Goal: Task Accomplishment & Management: Manage account settings

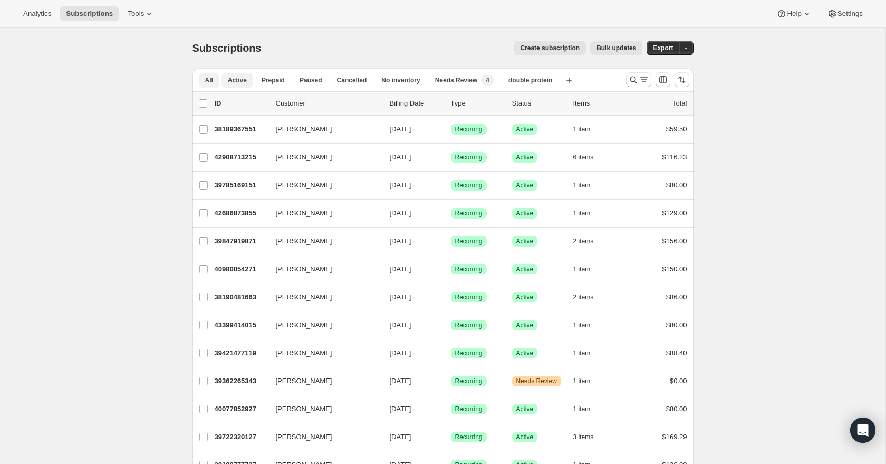
click at [232, 76] on span "Active" at bounding box center [237, 80] width 19 height 8
click at [314, 82] on span "Paused" at bounding box center [311, 80] width 23 height 8
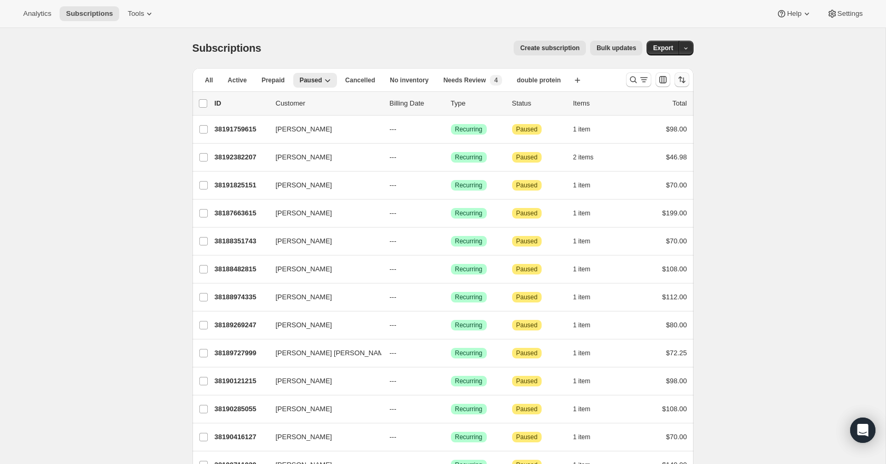
click at [682, 76] on icon "Sort the results" at bounding box center [682, 79] width 11 height 11
click at [650, 145] on span "Cancelled date" at bounding box center [654, 143] width 46 height 8
click at [619, 140] on input "Cancelled date" at bounding box center [618, 139] width 1 height 1
radio input "true"
click at [648, 201] on span "Newest first" at bounding box center [655, 199] width 50 height 8
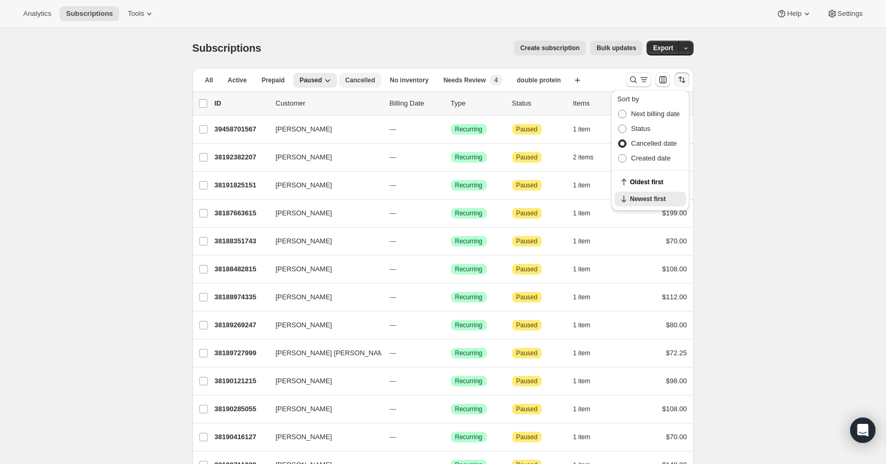
click at [352, 83] on span "Cancelled" at bounding box center [361, 80] width 30 height 8
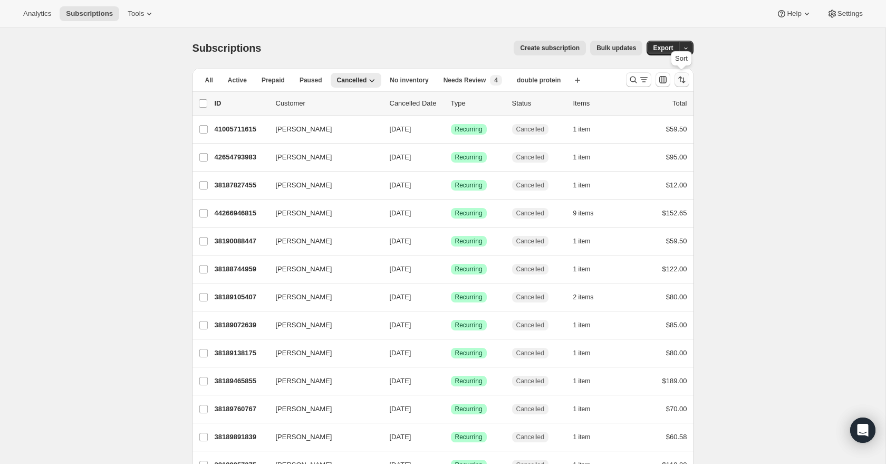
click at [686, 84] on icon "Sort the results" at bounding box center [682, 79] width 11 height 11
click at [670, 148] on span "Cancelled date" at bounding box center [654, 143] width 46 height 11
click at [619, 140] on input "Cancelled date" at bounding box center [618, 139] width 1 height 1
radio input "true"
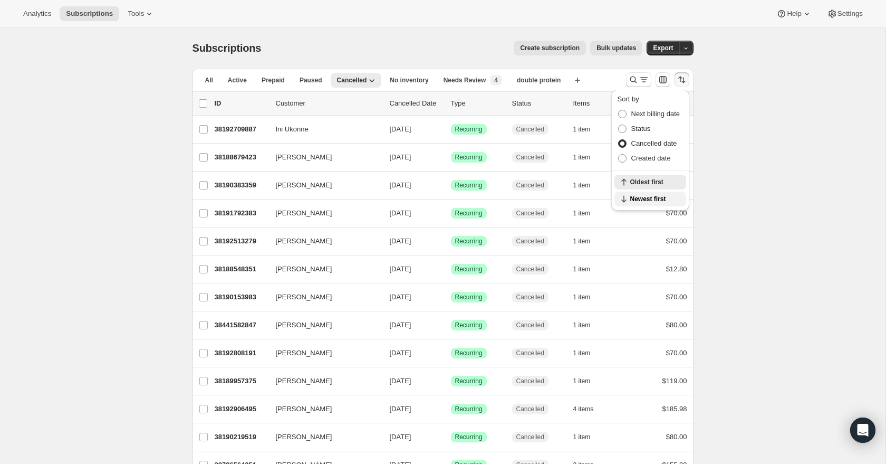
click at [652, 195] on span "Newest first" at bounding box center [655, 199] width 50 height 8
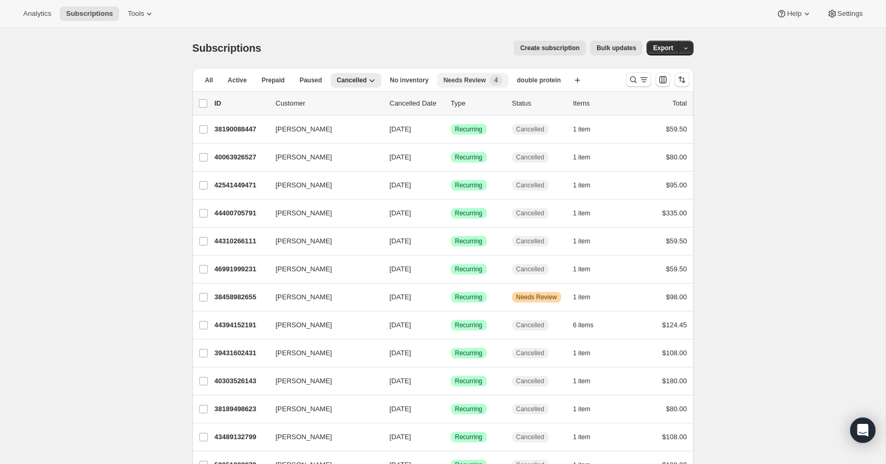
click at [486, 80] on span "Needs Review" at bounding box center [465, 80] width 43 height 8
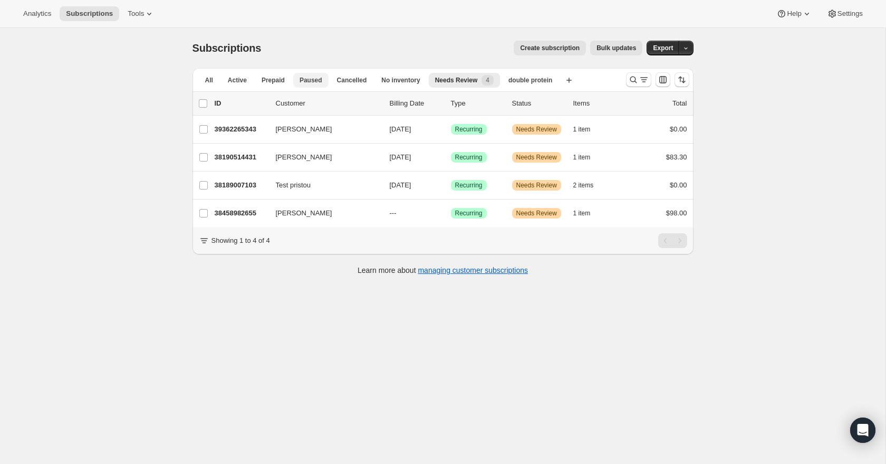
click at [304, 83] on span "Paused" at bounding box center [311, 80] width 23 height 8
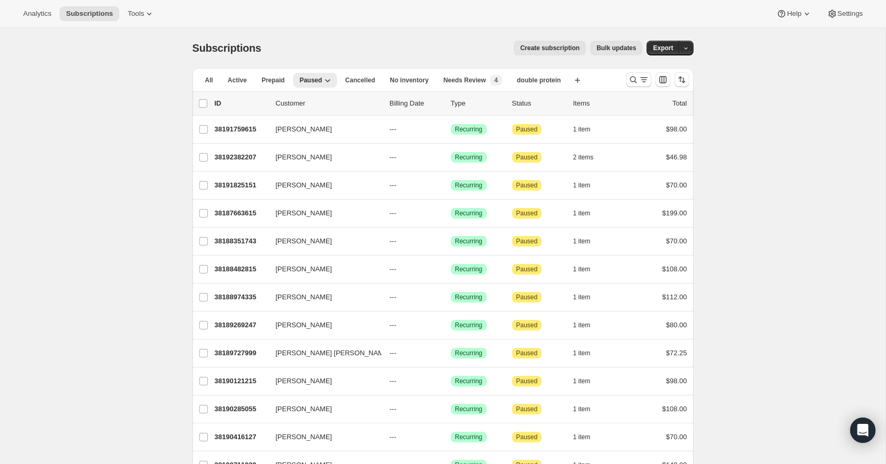
click at [689, 83] on div at bounding box center [658, 79] width 72 height 21
click at [687, 83] on button "Sort the results" at bounding box center [682, 79] width 15 height 15
click at [666, 159] on span "Created date" at bounding box center [651, 158] width 40 height 8
click at [619, 155] on input "Created date" at bounding box center [618, 154] width 1 height 1
radio input "true"
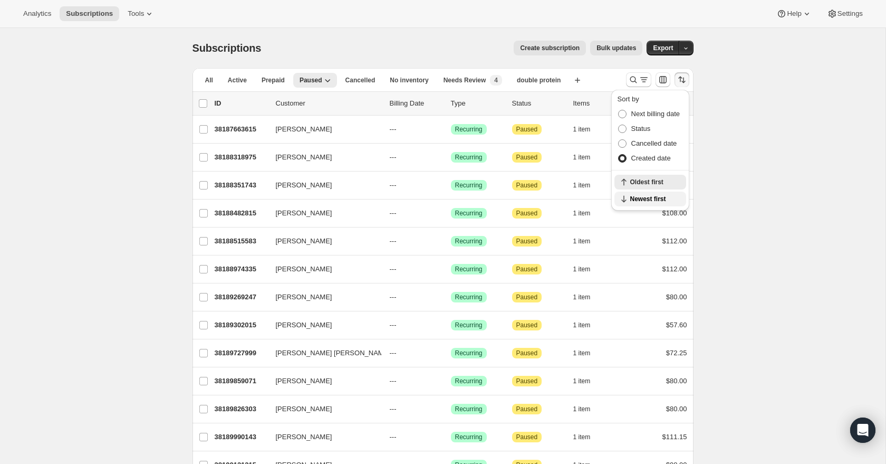
click at [660, 193] on button "Newest first" at bounding box center [651, 198] width 72 height 15
